Goal: Complete application form: Complete application form

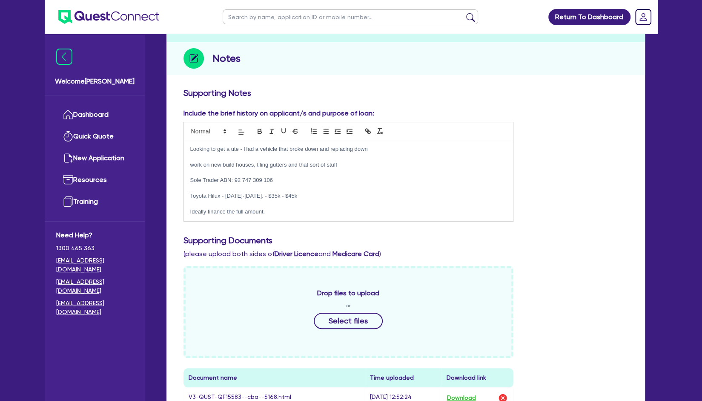
scroll to position [93, 0]
click at [322, 193] on p "Toyota Hilux - [DATE]-[DATE]. - $35k - $45k" at bounding box center [348, 196] width 317 height 8
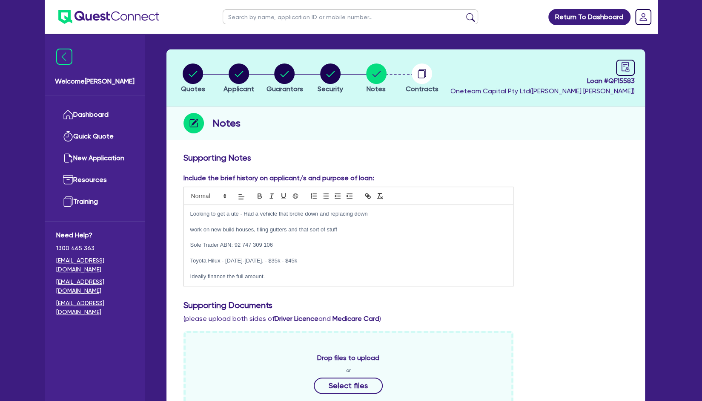
scroll to position [25, 0]
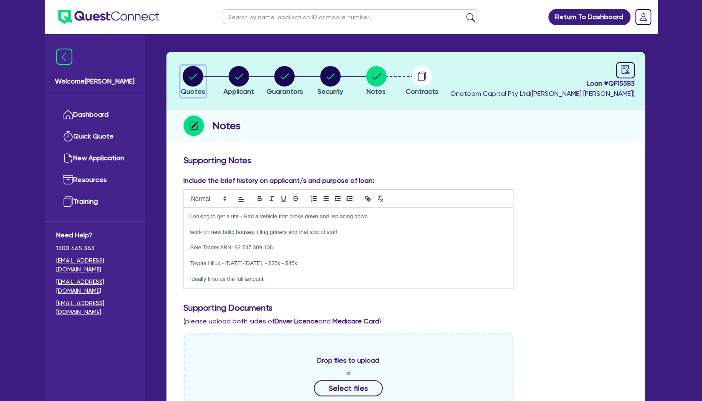
click at [196, 75] on circle "button" at bounding box center [193, 76] width 20 height 20
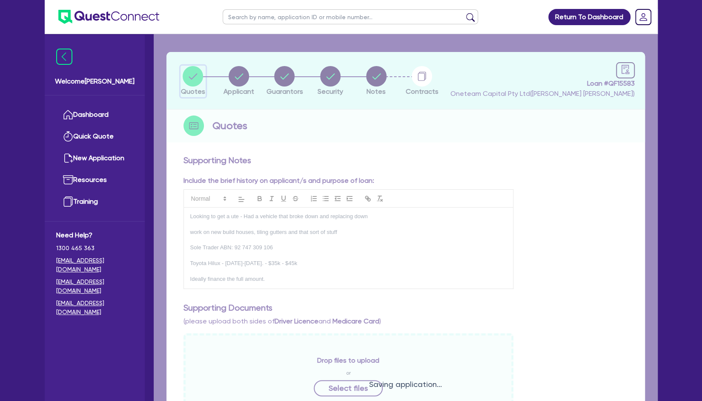
select select "Other"
select select "CARS_AND_LIGHT_TRUCKS"
select select "PASSENGER_VEHICLES"
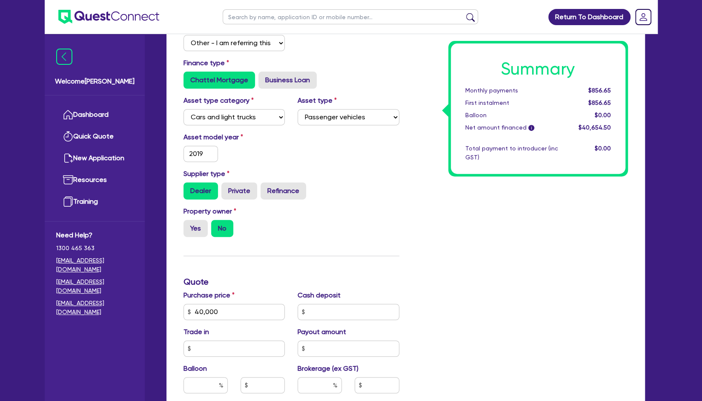
scroll to position [175, 0]
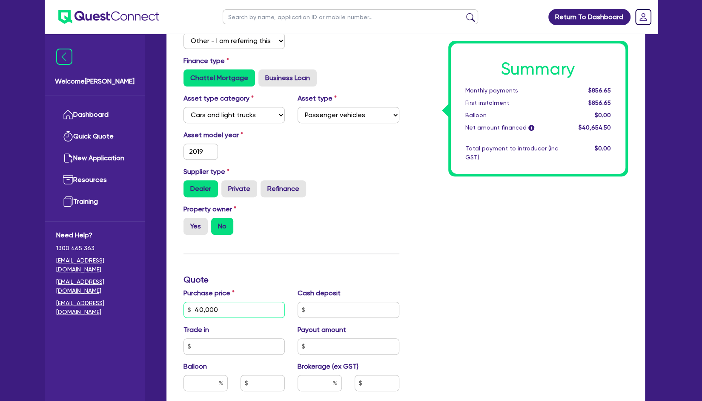
drag, startPoint x: 225, startPoint y: 310, endPoint x: 163, endPoint y: 294, distance: 63.7
click at [163, 294] on div "Quotes Applicant [GEOGRAPHIC_DATA] Security Notes Contracts Loan # QF15583 Onet…" at bounding box center [405, 255] width 491 height 705
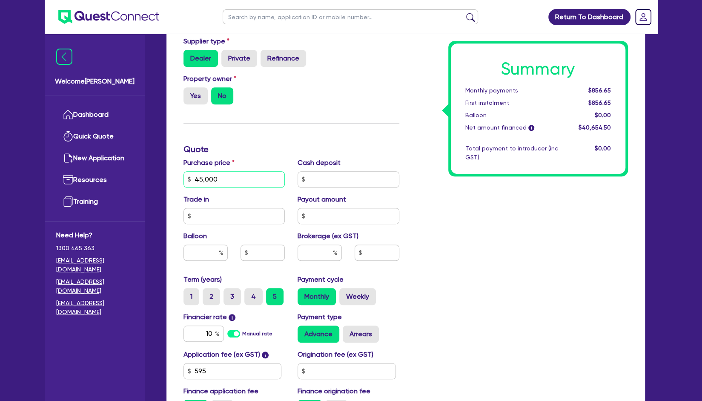
scroll to position [381, 0]
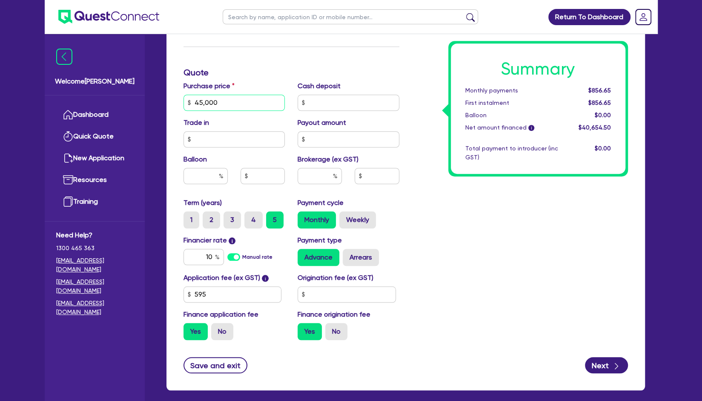
type input "45,000"
drag, startPoint x: 212, startPoint y: 255, endPoint x: 200, endPoint y: 255, distance: 12.3
click at [200, 255] on input "10" at bounding box center [203, 257] width 40 height 16
type input "10.75"
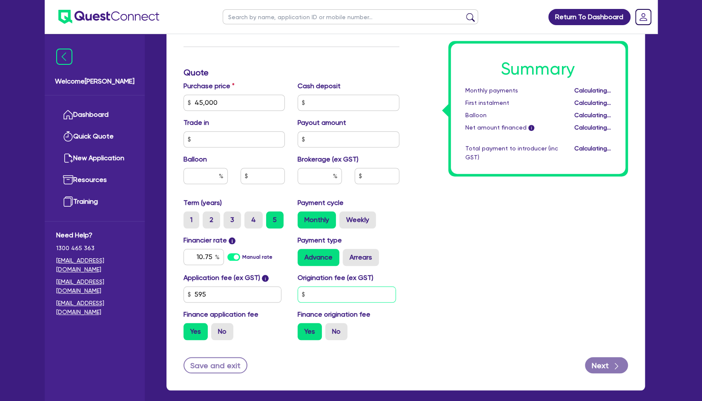
click at [311, 286] on input "text" at bounding box center [347, 294] width 98 height 16
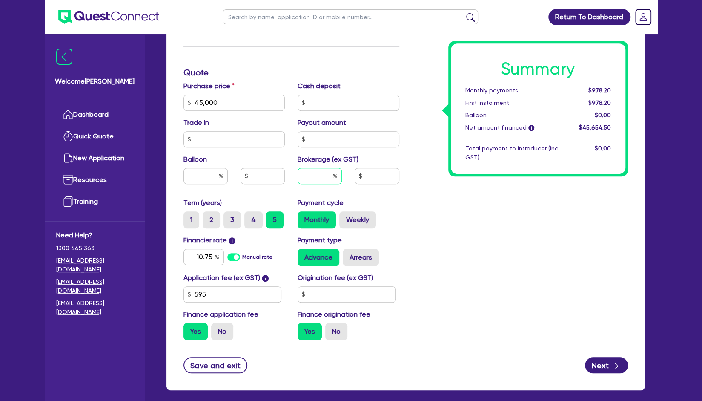
click at [318, 171] on input "text" at bounding box center [320, 176] width 44 height 16
type input "4"
type input "1,826.18"
type input "4"
click at [421, 212] on div "Summary Monthly payments $1,021.24 First instalment $1,021.24 Balloon $0.00 Net…" at bounding box center [520, 73] width 229 height 548
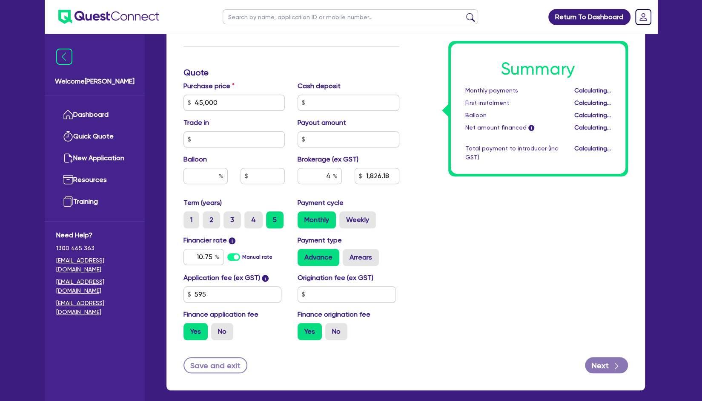
type input "1,826.18"
drag, startPoint x: 331, startPoint y: 175, endPoint x: 313, endPoint y: 176, distance: 17.5
click at [313, 176] on input "4" at bounding box center [320, 176] width 44 height 16
type input "6"
type input "1,826.18"
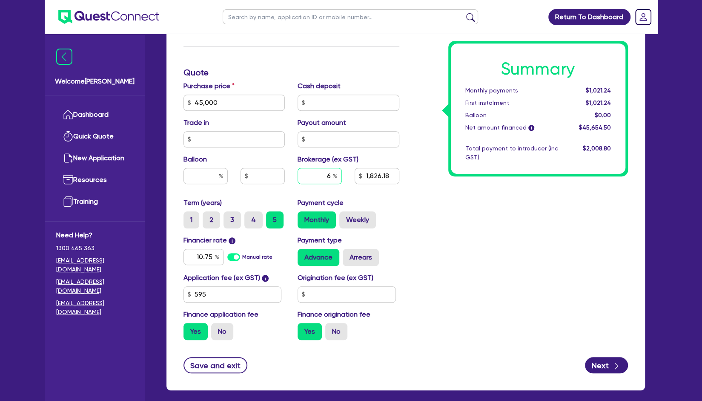
type input "6"
click at [468, 235] on div "Summary Monthly payments Calculating... First instalment Calculating... Balloon…" at bounding box center [520, 73] width 229 height 548
click at [321, 291] on input "text" at bounding box center [347, 294] width 98 height 16
type input "2,739.27"
click at [331, 176] on input "6" at bounding box center [320, 176] width 44 height 16
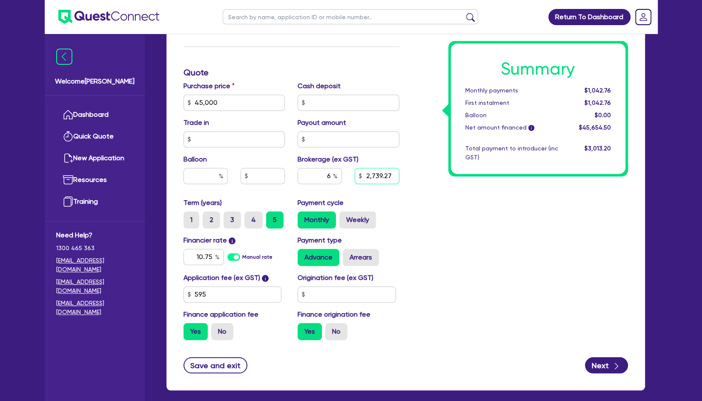
click at [396, 177] on input "2,739.27" at bounding box center [377, 176] width 44 height 16
click at [391, 176] on input "2,739.27" at bounding box center [377, 176] width 44 height 16
click at [332, 172] on input "6" at bounding box center [320, 176] width 44 height 16
click at [394, 173] on input "2,739.27" at bounding box center [377, 176] width 44 height 16
click at [389, 175] on input "2,739.27" at bounding box center [377, 176] width 44 height 16
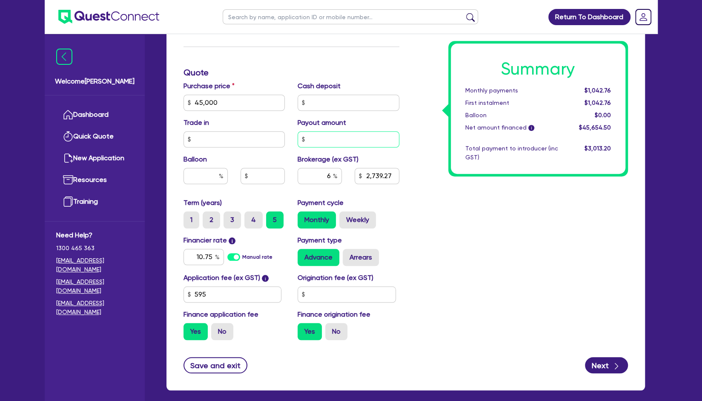
click at [351, 143] on input "text" at bounding box center [349, 139] width 102 height 16
click at [321, 96] on input "text" at bounding box center [349, 103] width 102 height 16
click at [242, 95] on input "45,000" at bounding box center [234, 103] width 102 height 16
click at [216, 137] on input "text" at bounding box center [234, 139] width 102 height 16
click at [223, 105] on input "45,000" at bounding box center [234, 103] width 102 height 16
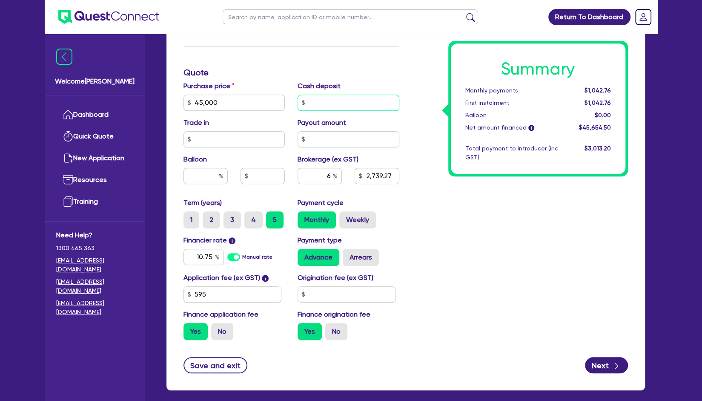
click at [317, 103] on input "text" at bounding box center [349, 103] width 102 height 16
click at [314, 141] on input "text" at bounding box center [349, 139] width 102 height 16
click at [260, 179] on input "text" at bounding box center [263, 176] width 44 height 16
click at [232, 303] on div "Application fee (ex GST) i 595 Origination fee (ex GST) Finance application fee…" at bounding box center [291, 309] width 229 height 74
click at [236, 301] on input "595" at bounding box center [232, 294] width 98 height 16
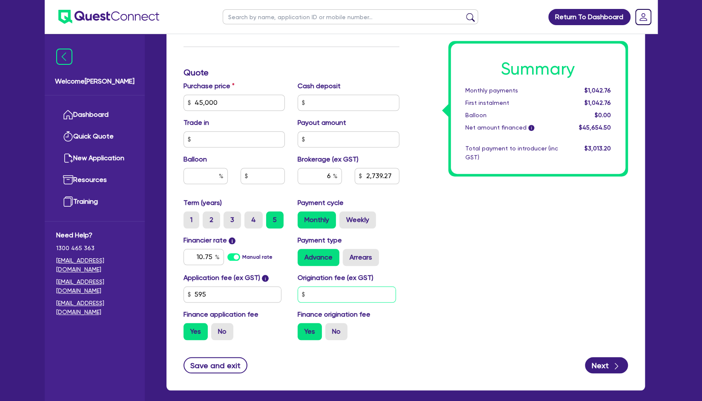
click at [321, 296] on input "text" at bounding box center [347, 294] width 98 height 16
click at [325, 293] on input "text" at bounding box center [347, 294] width 98 height 16
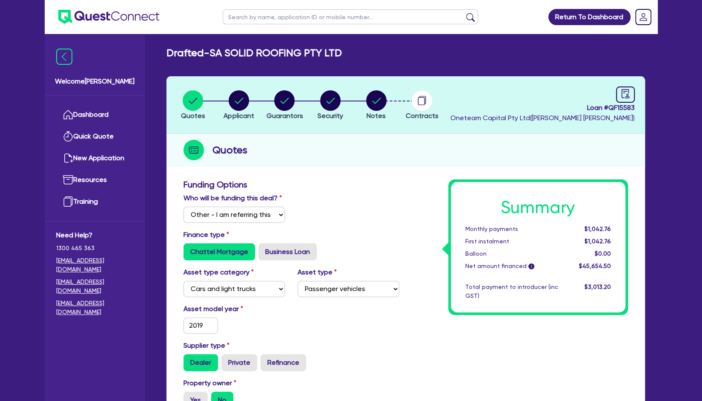
scroll to position [0, 0]
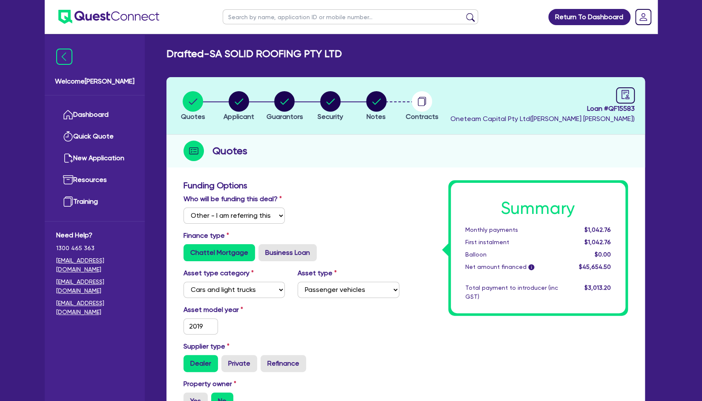
click at [576, 206] on h1 "Summary" at bounding box center [538, 208] width 146 height 20
drag, startPoint x: 574, startPoint y: 208, endPoint x: 505, endPoint y: 203, distance: 68.7
click at [505, 203] on h1 "Summary" at bounding box center [538, 208] width 146 height 20
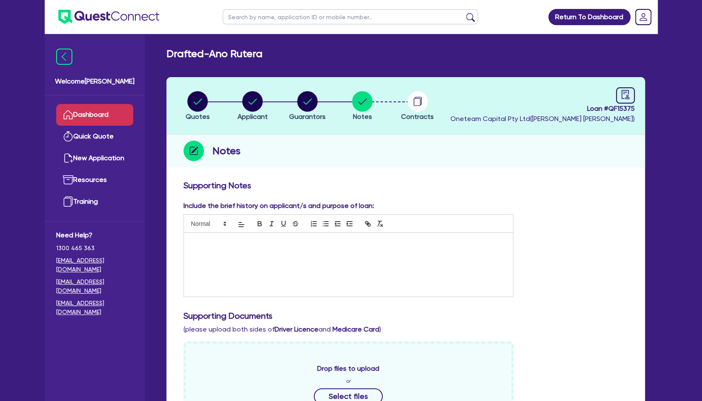
click at [126, 115] on link "Dashboard" at bounding box center [94, 115] width 77 height 22
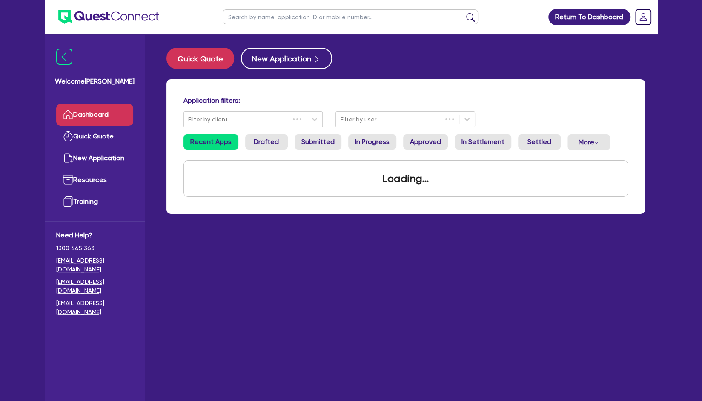
click at [273, 18] on input "text" at bounding box center [350, 16] width 255 height 15
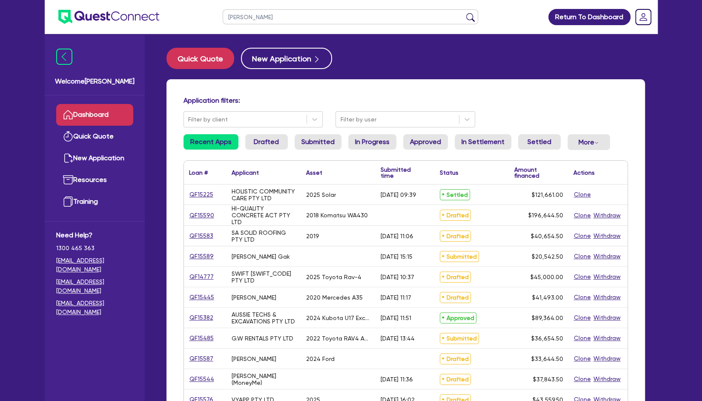
type input "haase"
click at [464, 13] on button "submit" at bounding box center [471, 19] width 14 height 12
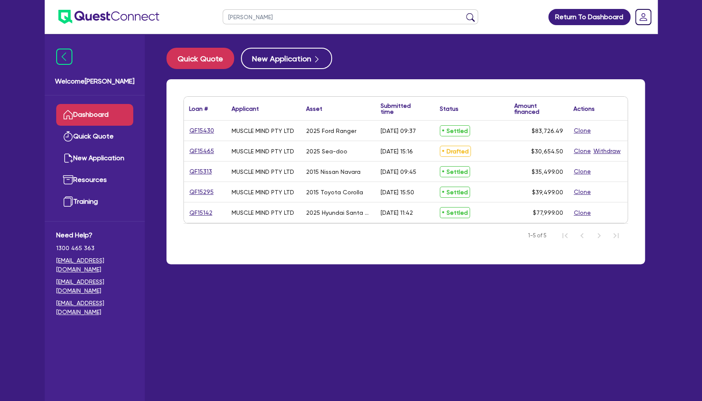
click at [109, 116] on link "Dashboard" at bounding box center [94, 115] width 77 height 22
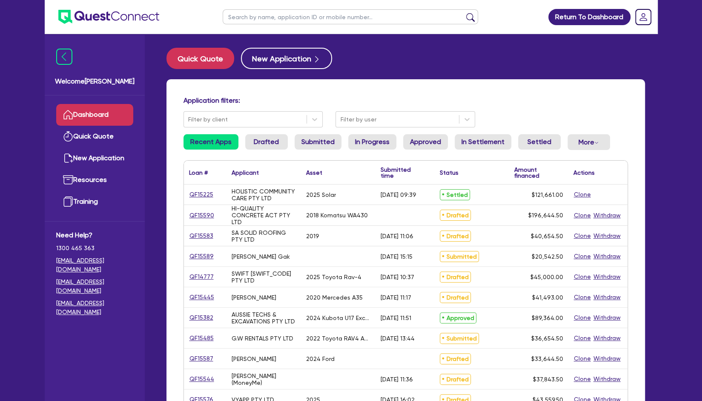
click at [289, 19] on input "text" at bounding box center [350, 16] width 255 height 15
click at [464, 13] on button "submit" at bounding box center [471, 19] width 14 height 12
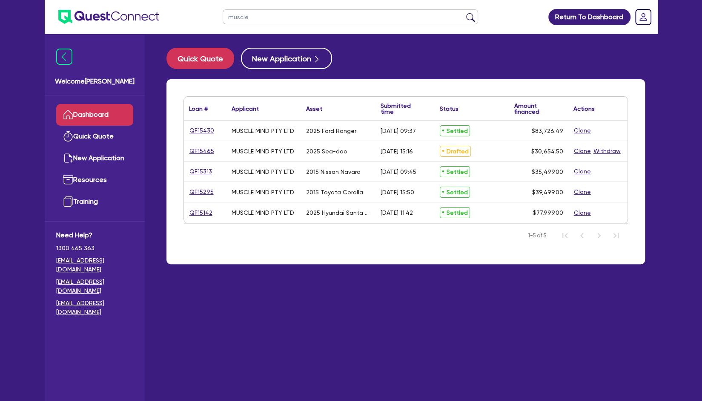
drag, startPoint x: 289, startPoint y: 19, endPoint x: 198, endPoint y: 6, distance: 92.1
click at [198, 6] on header "muscle Return To Dashboard Edit Profile Logout" at bounding box center [351, 17] width 613 height 34
type input "amandeep"
click at [464, 13] on button "submit" at bounding box center [471, 19] width 14 height 12
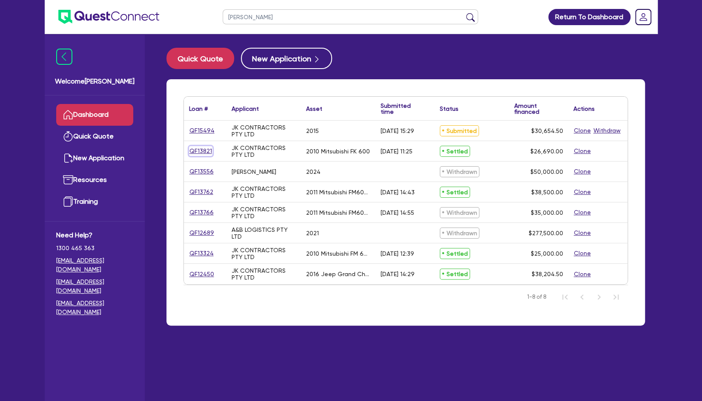
click at [204, 149] on link "QF13821" at bounding box center [200, 151] width 23 height 10
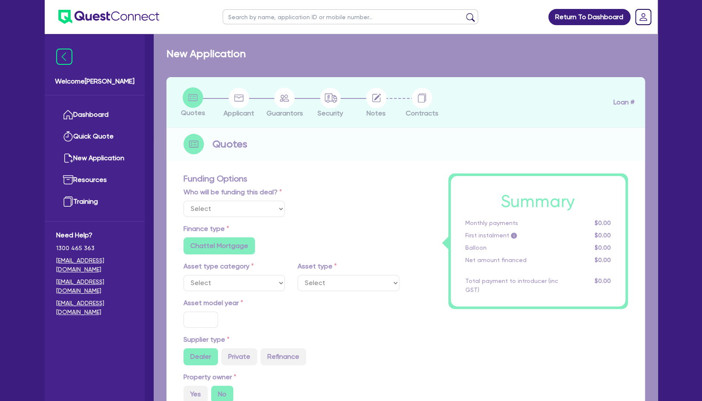
select select "Other"
select select "PRIMARY_ASSETS"
type input "2010"
radio input "false"
radio input "true"
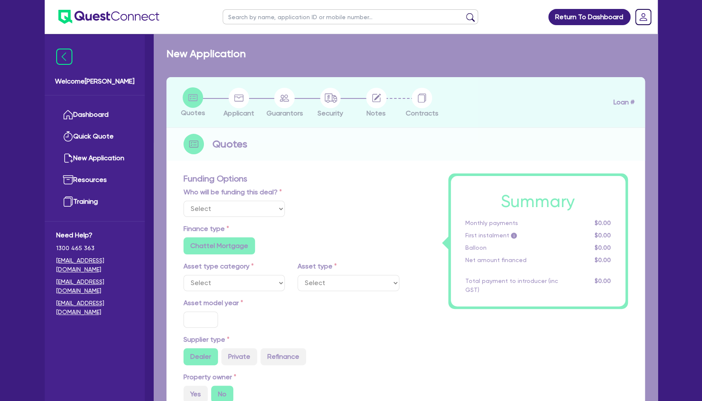
type input "26,000"
type input "1,000"
type input "6"
type input "1,601.4"
radio input "true"
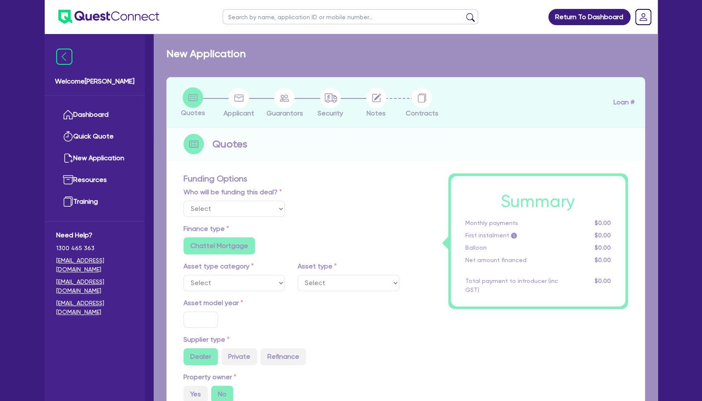
type input "15.75"
type input "636.36"
type input "900"
radio input "true"
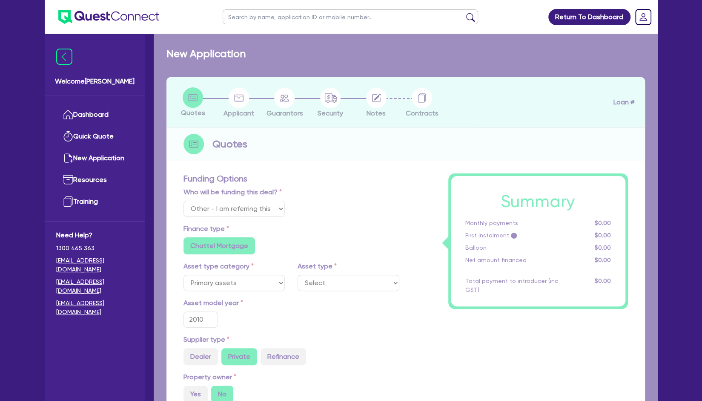
select select "HEAVY_TRUCKS"
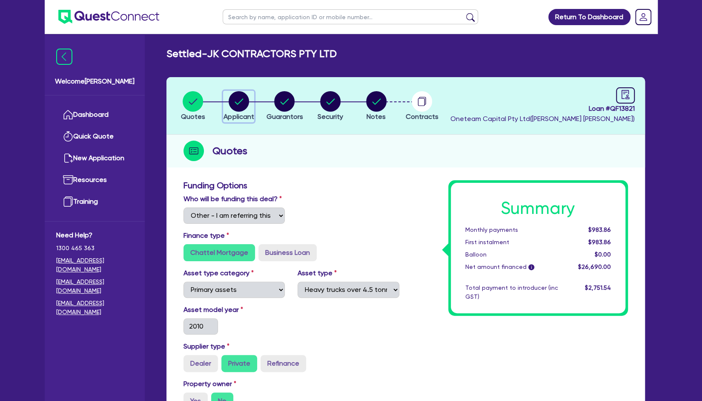
click at [236, 99] on circle "button" at bounding box center [239, 101] width 20 height 20
select select "COMPANY"
select select "TRANSPORT_WAREHOUSING"
select select "PASSENGERS_FREIGHT_TRANSPORT"
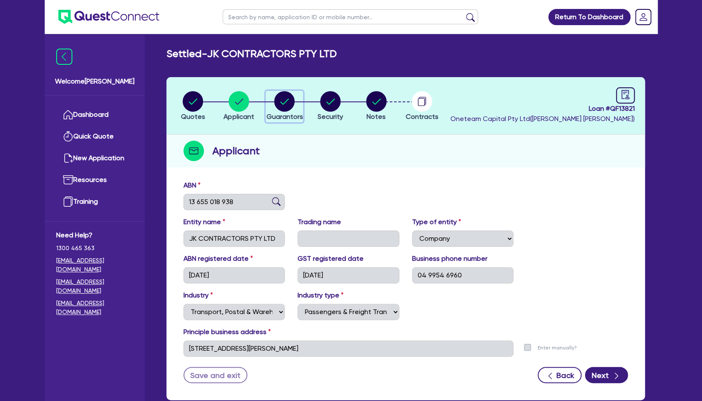
click at [283, 104] on circle "button" at bounding box center [284, 101] width 20 height 20
select select "MR"
select select "NSW"
select select "SINGLE"
select select "HOUSEHOLD_PERSONAL"
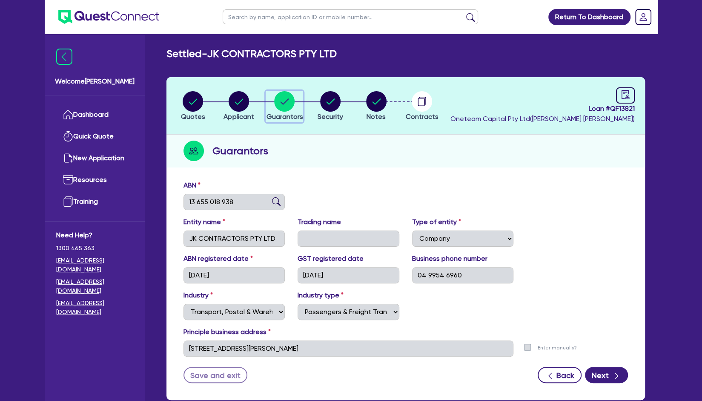
select select "VEHICLE"
select select "TRUCK"
select select "VEHICLE"
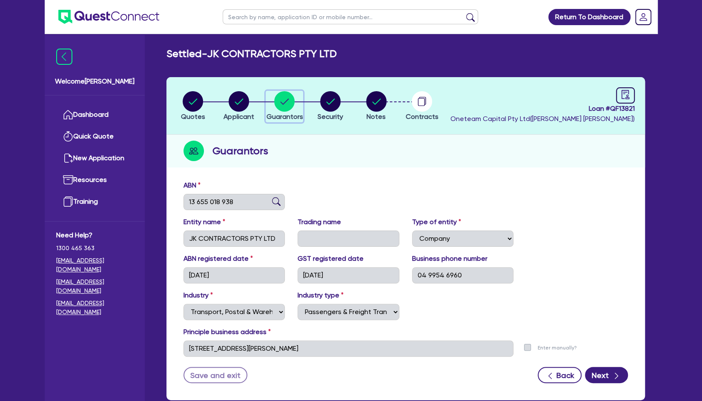
select select "CASH"
select select "TRUCK"
select select "CREDIT_CARD"
select select "VEHICLE_LOAN"
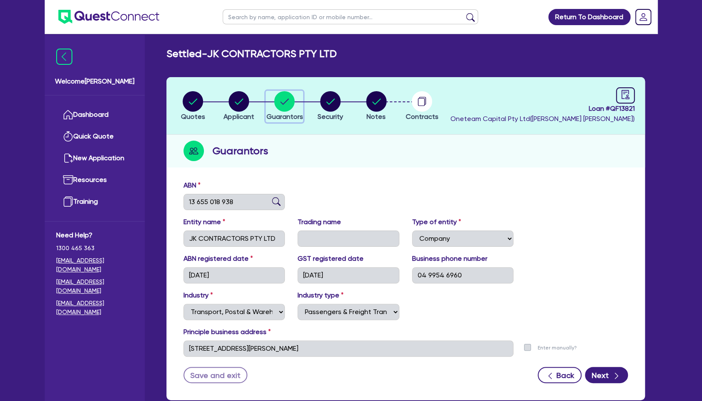
select select "TRUCK_LOAN"
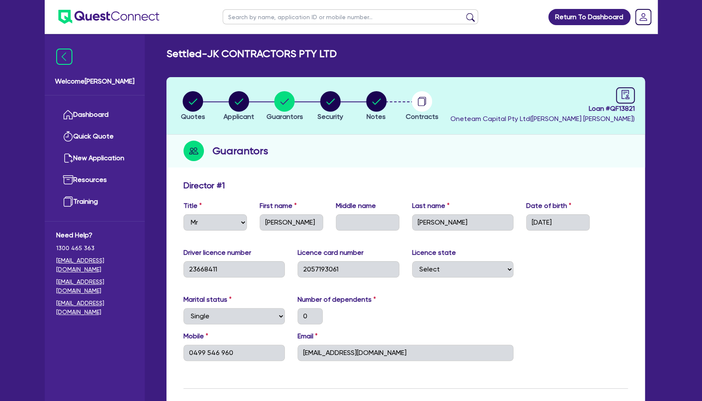
click at [255, 15] on input "text" at bounding box center [350, 16] width 255 height 15
type input "muscle"
click button "submit" at bounding box center [471, 19] width 14 height 12
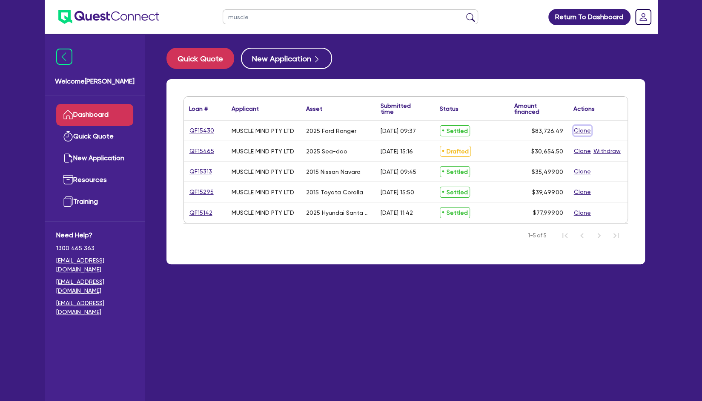
click at [581, 132] on button "Clone" at bounding box center [582, 131] width 18 height 10
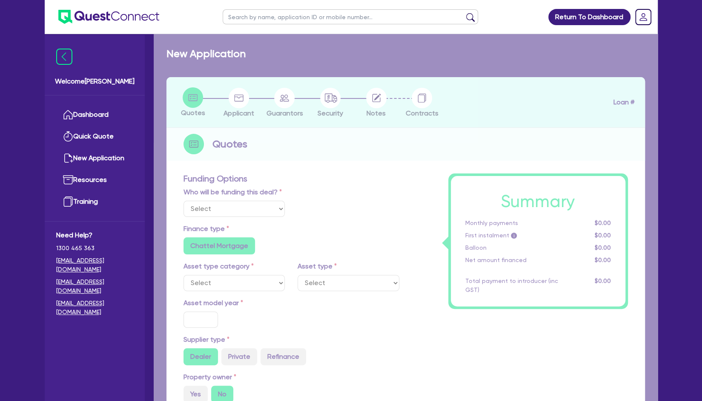
select select "Other"
radio input "true"
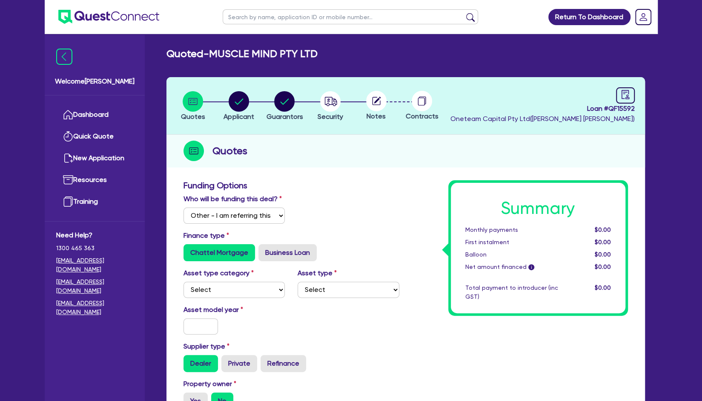
scroll to position [91, 0]
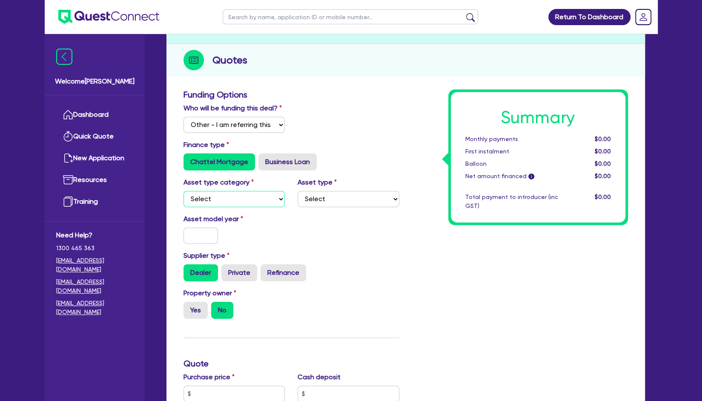
click at [259, 202] on select "Select Cars and light trucks Primary assets Secondary assets Tertiary assets" at bounding box center [234, 199] width 102 height 16
select select "PRIMARY_ASSETS"
click at [183, 191] on select "Select Cars and light trucks Primary assets Secondary assets Tertiary assets" at bounding box center [234, 199] width 102 height 16
click at [334, 205] on select "Select Heavy trucks over 4.5 tonne Trailers Bus and coaches Yellow goods and ex…" at bounding box center [349, 199] width 102 height 16
click at [265, 196] on select "Select Cars and light trucks Primary assets Secondary assets Tertiary assets" at bounding box center [234, 199] width 102 height 16
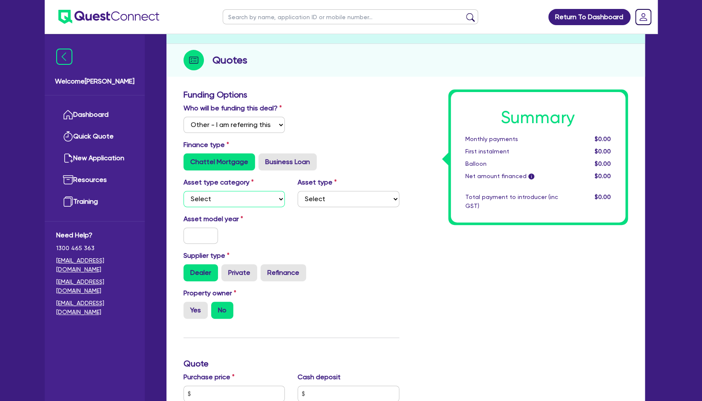
click at [183, 191] on select "Select Cars and light trucks Primary assets Secondary assets Tertiary assets" at bounding box center [234, 199] width 102 height 16
click at [261, 201] on select "Select Cars and light trucks Primary assets Secondary assets Tertiary assets" at bounding box center [234, 199] width 102 height 16
select select "CARS_AND_LIGHT_TRUCKS"
click at [183, 191] on select "Select Cars and light trucks Primary assets Secondary assets Tertiary assets" at bounding box center [234, 199] width 102 height 16
click at [332, 206] on select "Select Passenger vehicles Vans and utes Light trucks up to 4.5 tonne" at bounding box center [349, 199] width 102 height 16
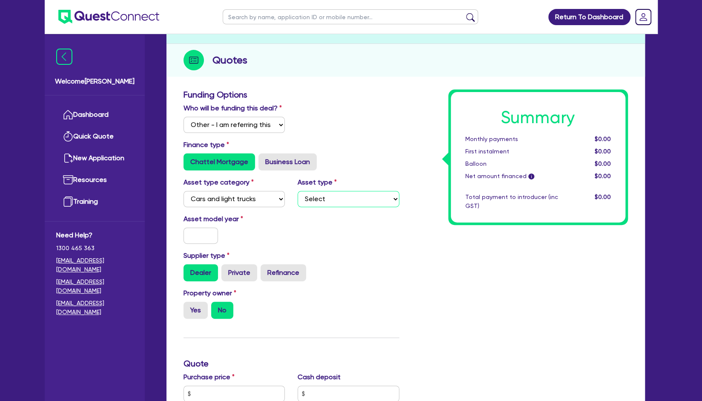
select select "PASSENGER_VEHICLES"
click at [298, 191] on select "Select Passenger vehicles Vans and utes Light trucks up to 4.5 tonne" at bounding box center [349, 199] width 102 height 16
click at [201, 234] on input "text" at bounding box center [200, 235] width 35 height 16
type input "2025"
click at [194, 312] on label "Yes" at bounding box center [195, 309] width 24 height 17
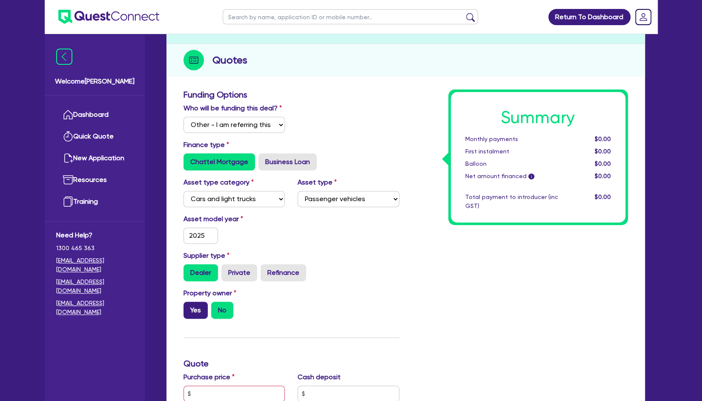
click at [189, 307] on input "Yes" at bounding box center [186, 304] width 6 height 6
radio input "true"
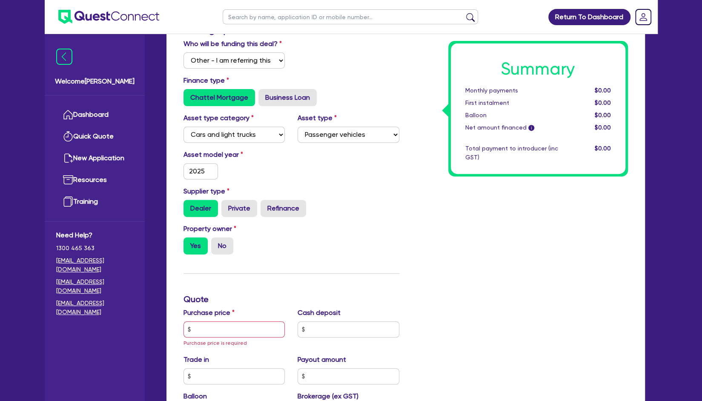
scroll to position [158, 0]
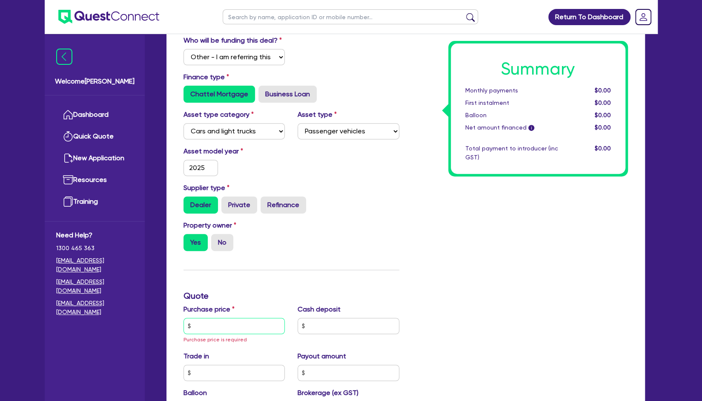
click at [226, 320] on input "text" at bounding box center [234, 326] width 102 height 16
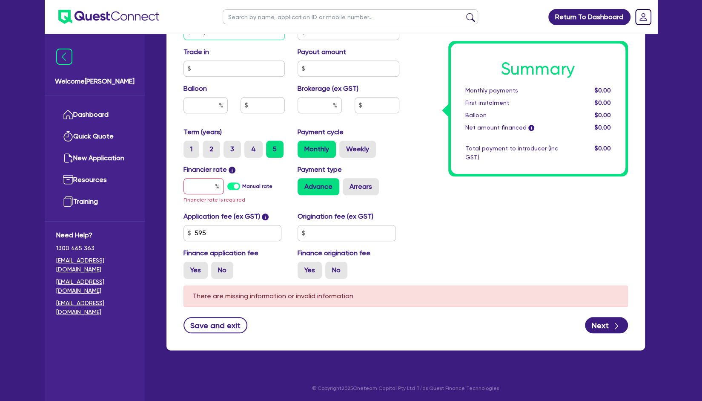
scroll to position [449, 0]
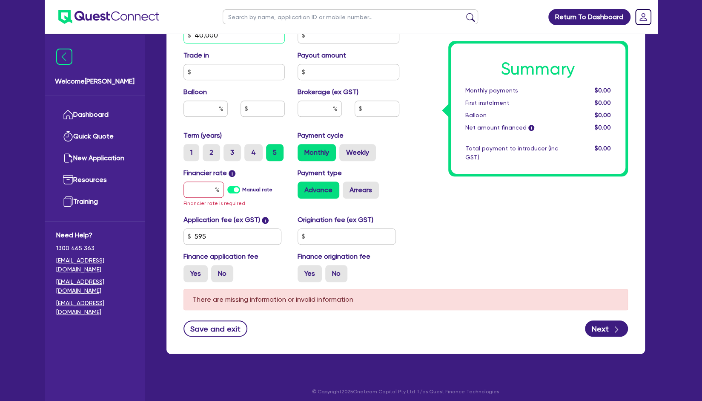
type input "40,000"
click at [204, 182] on div "Funding Options Who will be funding this deal? Select I will fund 100% I will c…" at bounding box center [291, 9] width 229 height 557
type input "1"
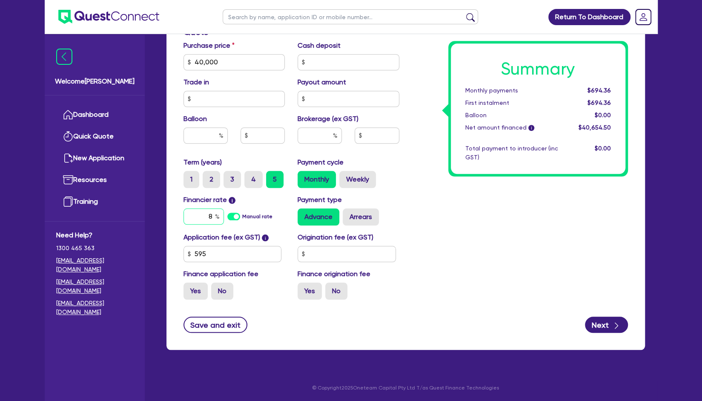
type input "8"
click at [335, 259] on input "text" at bounding box center [347, 254] width 98 height 16
type input "9"
type input "550"
click at [321, 140] on input "text" at bounding box center [320, 135] width 44 height 16
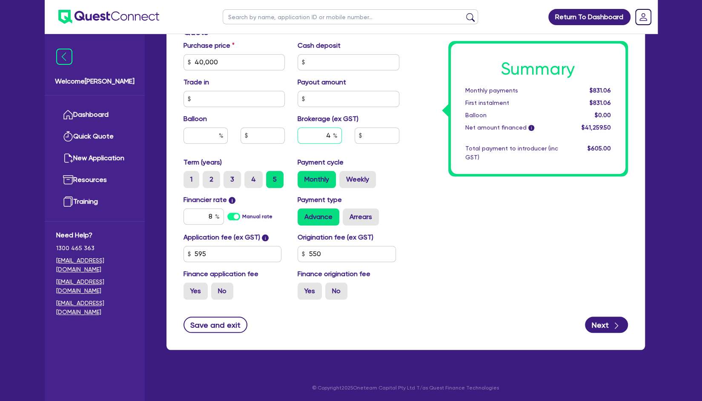
type input "4"
click at [399, 224] on div "Payment type Advance Arrears" at bounding box center [348, 210] width 115 height 31
click at [602, 323] on button "Next" at bounding box center [606, 324] width 43 height 16
type input "1,650.38"
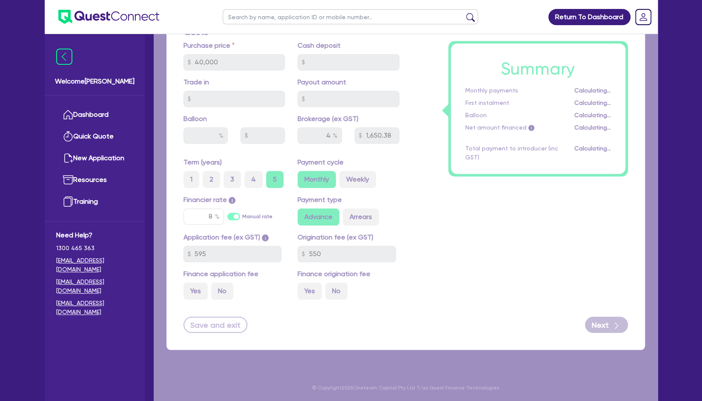
select select "COMPANY"
select select "PROFESSIONAL"
select select "MANAGEMENT"
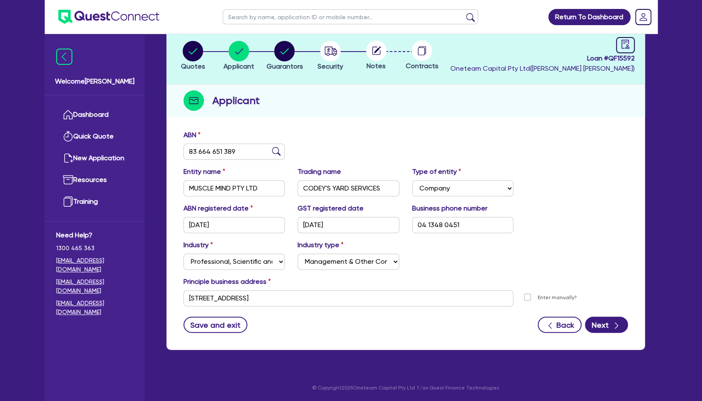
scroll to position [50, 0]
click at [201, 54] on circle "button" at bounding box center [193, 51] width 20 height 20
select select "Other"
select select "CARS_AND_LIGHT_TRUCKS"
select select "PASSENGER_VEHICLES"
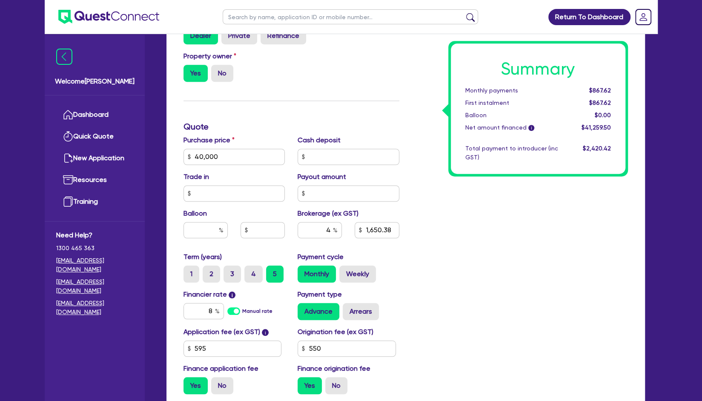
scroll to position [332, 0]
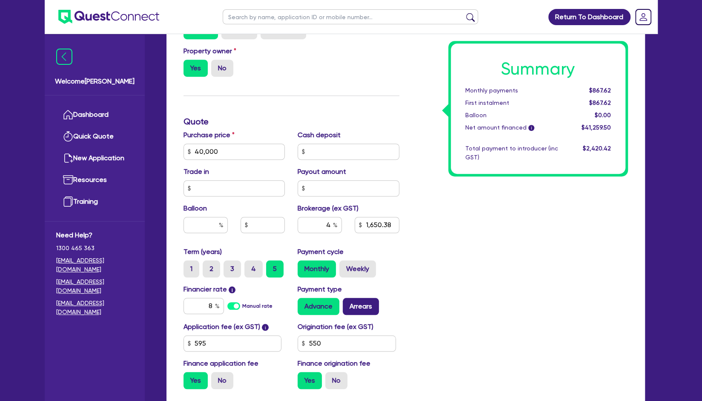
click at [364, 313] on label "Arrears" at bounding box center [361, 306] width 36 height 17
click at [348, 303] on input "Arrears" at bounding box center [346, 301] width 6 height 6
radio input "true"
type input "40,000"
type input "1,650.38"
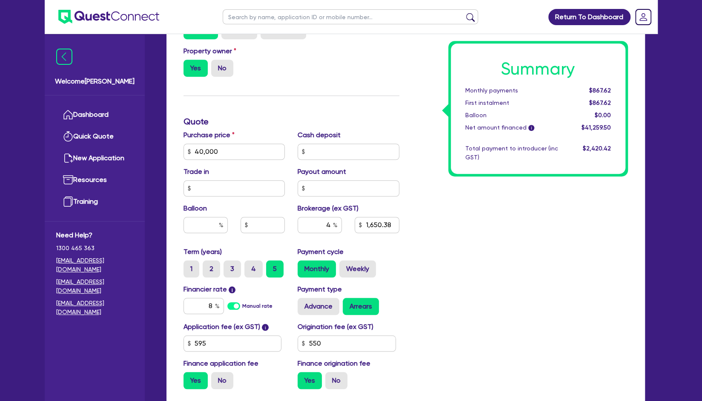
type input "40,000"
type input "1,650.38"
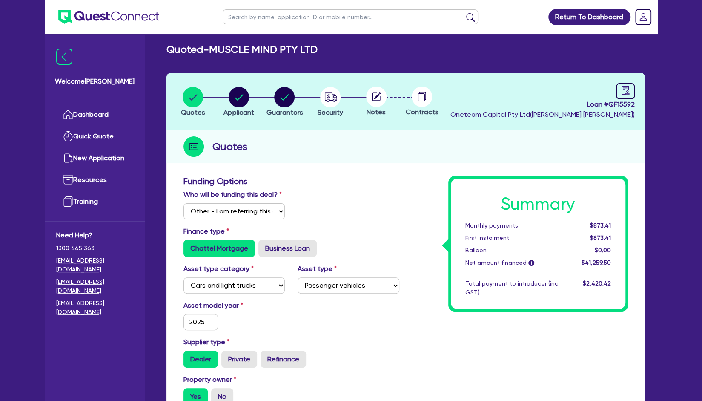
scroll to position [0, 0]
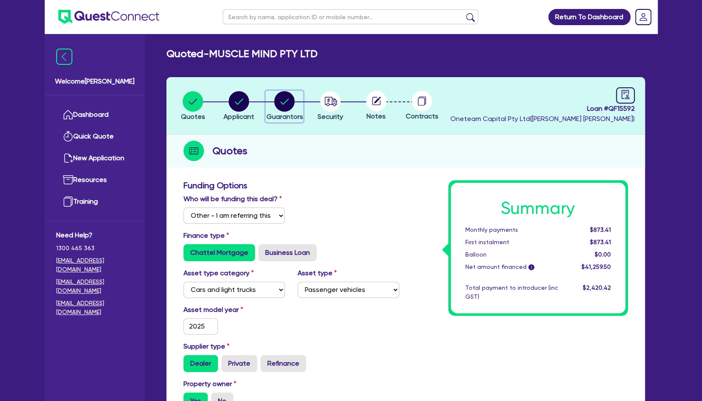
click at [290, 111] on button "Guarantors" at bounding box center [284, 107] width 37 height 32
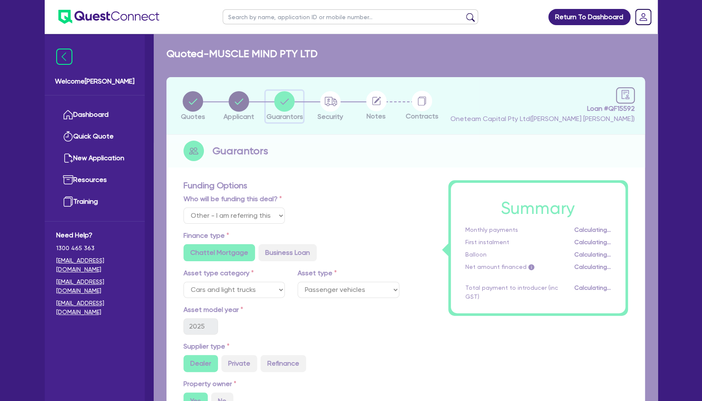
select select "MR"
select select "QLD"
select select "MARRIED"
select select "PROPERTY"
select select "HOUSEHOLD_PERSONAL"
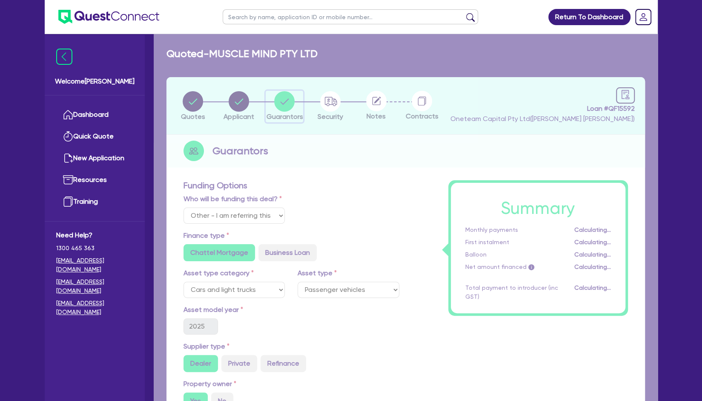
select select "CASH"
select select "VEHICLE"
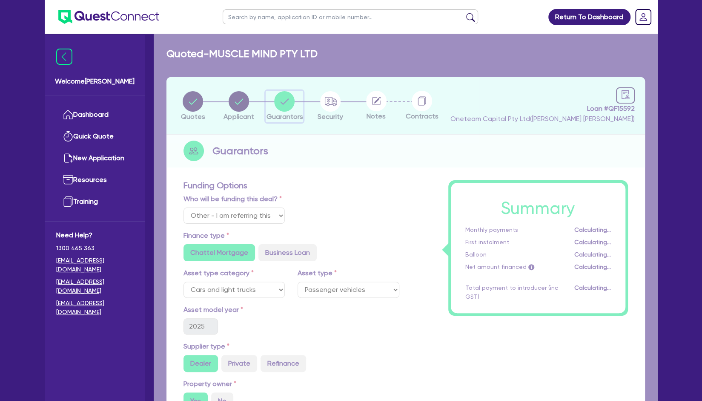
select select "VEHICLE_LOAN"
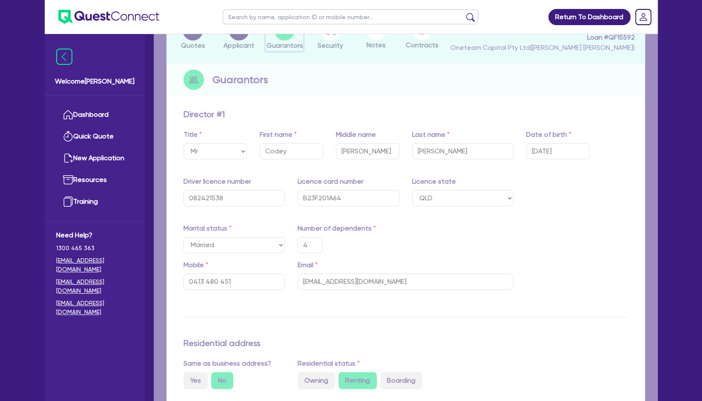
type input "4"
type input "0413 480 451"
type input "750,000"
type input "20,000"
type input "30,000"
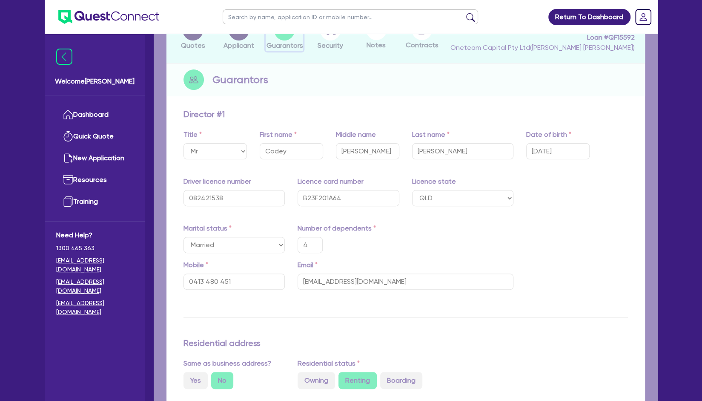
type input "50,000"
type input "35,000"
type input "80,000"
type input "90,000"
type input "40,000"
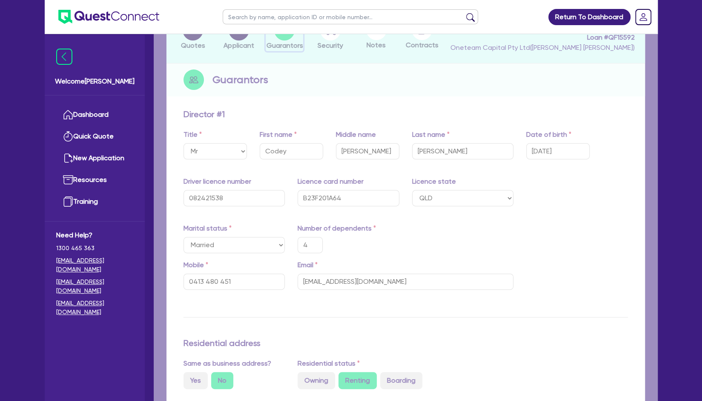
type input "35,000"
type input "50,000"
type input "45,000"
type input "80,000"
type input "1,500"
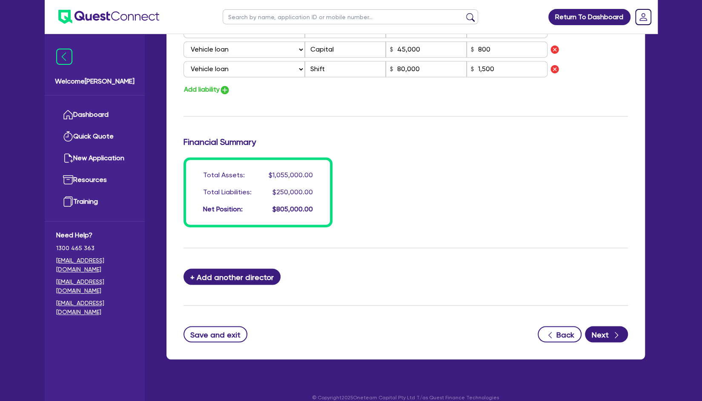
scroll to position [787, 0]
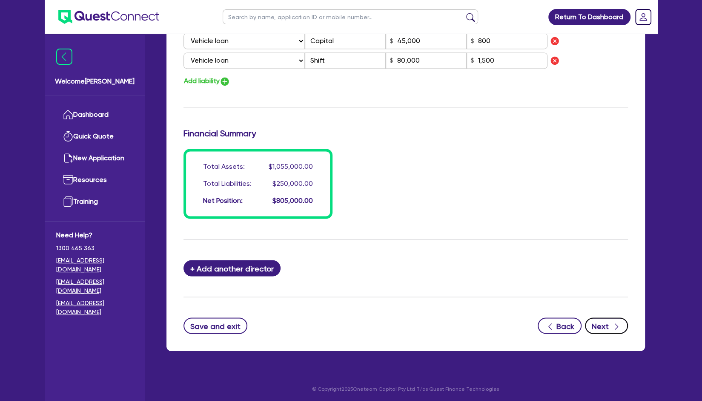
click at [605, 322] on button "Next" at bounding box center [606, 325] width 43 height 16
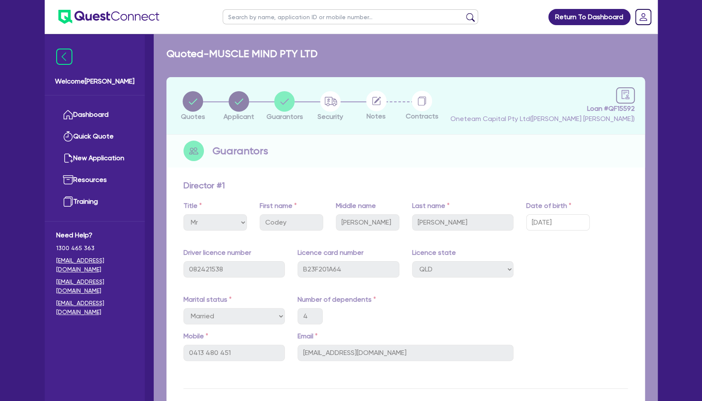
select select "CARS_AND_LIGHT_TRUCKS"
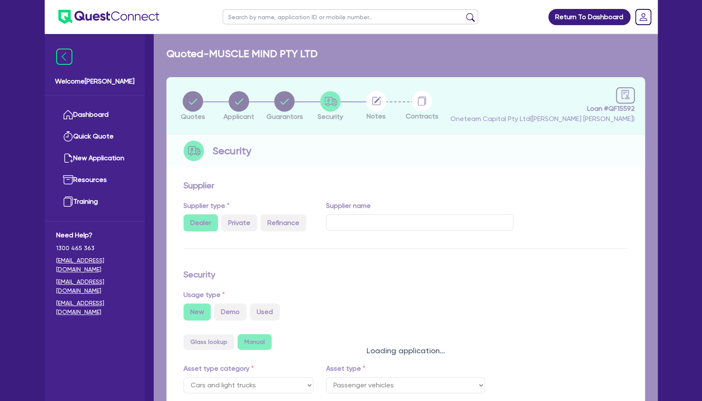
select select "PASSENGER_VEHICLES"
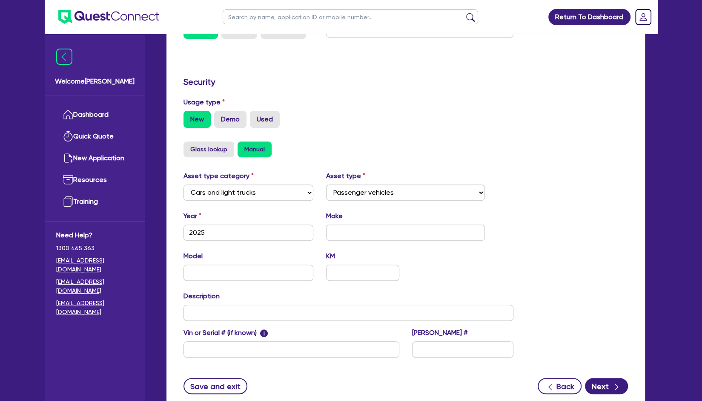
scroll to position [194, 0]
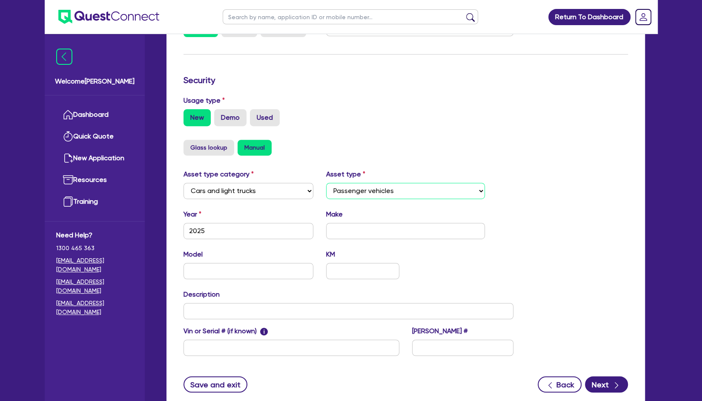
click at [439, 192] on select "Select Passenger vehicles Vans and utes Light trucks up to 4.5 tonne" at bounding box center [405, 191] width 159 height 16
click at [439, 143] on div "Glass lookup Manual" at bounding box center [405, 148] width 444 height 16
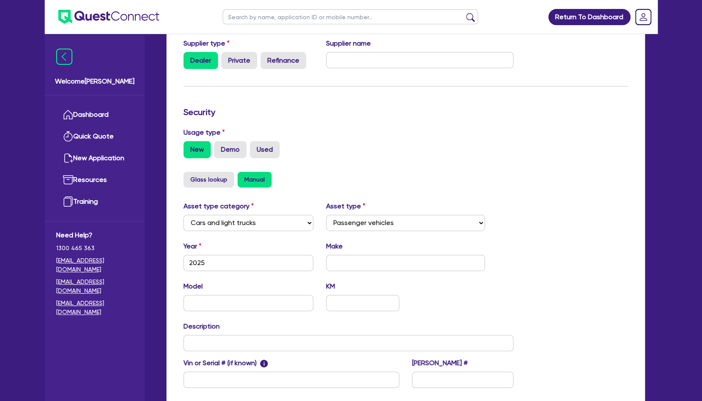
scroll to position [163, 0]
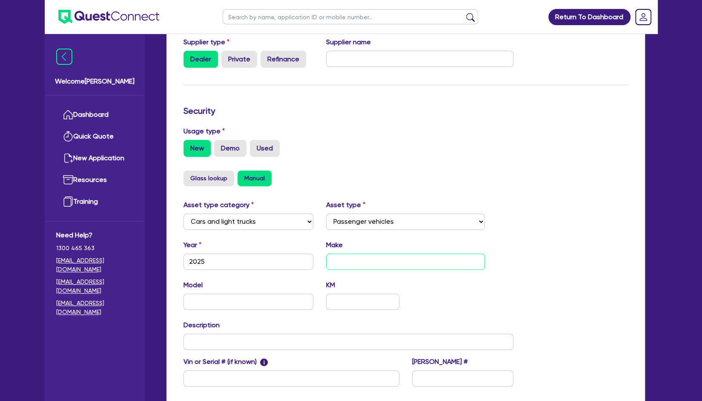
click at [399, 262] on input "text" at bounding box center [405, 261] width 159 height 16
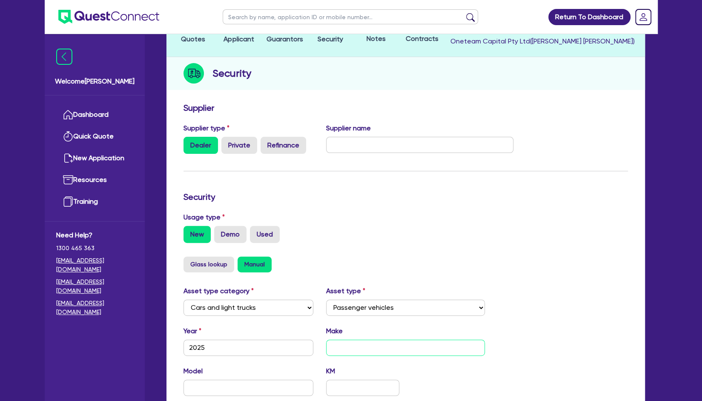
scroll to position [0, 0]
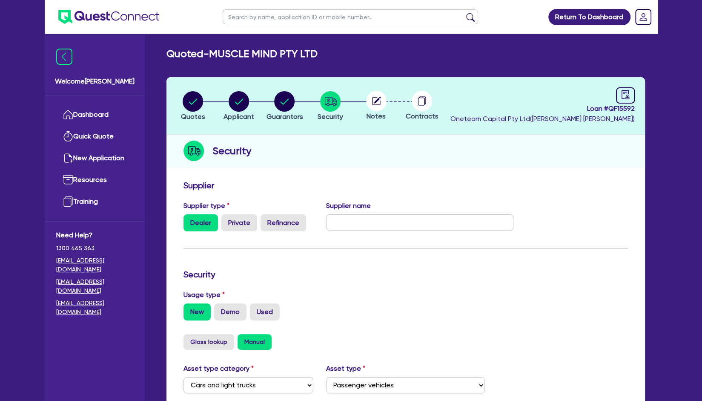
click at [380, 102] on icon at bounding box center [376, 101] width 8 height 8
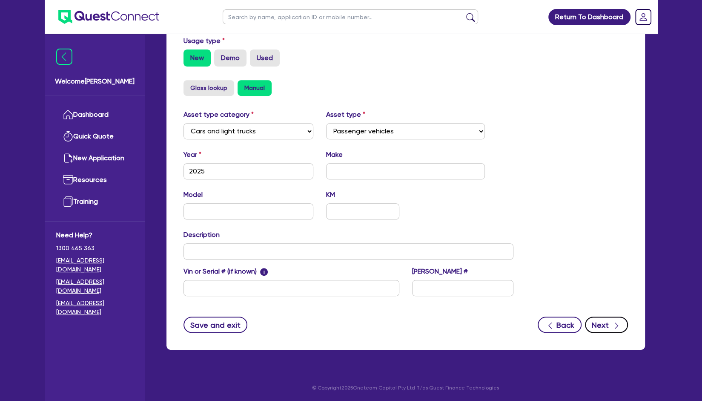
click at [611, 330] on button "Next" at bounding box center [606, 324] width 43 height 16
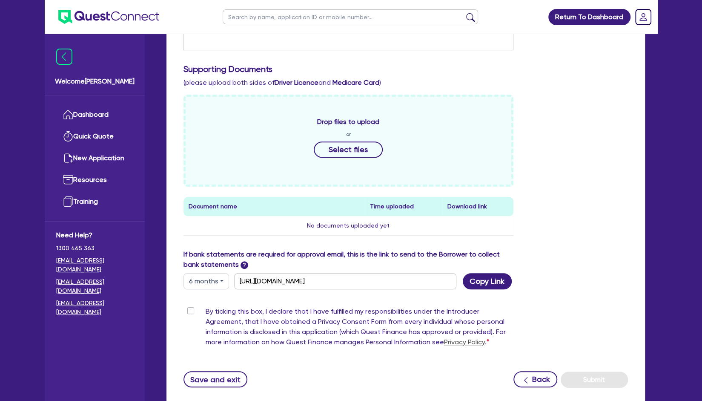
scroll to position [246, 0]
click at [475, 286] on button "Copy Link" at bounding box center [487, 281] width 49 height 16
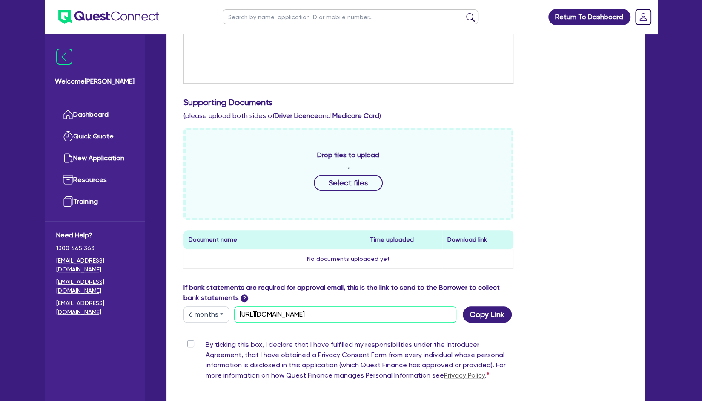
scroll to position [219, 0]
